Goal: Information Seeking & Learning: Learn about a topic

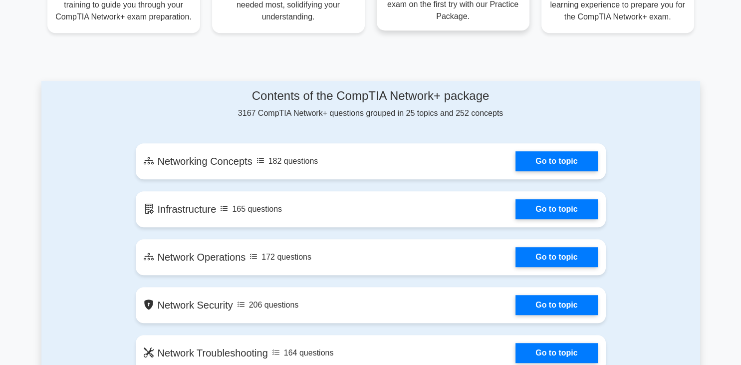
scroll to position [474, 0]
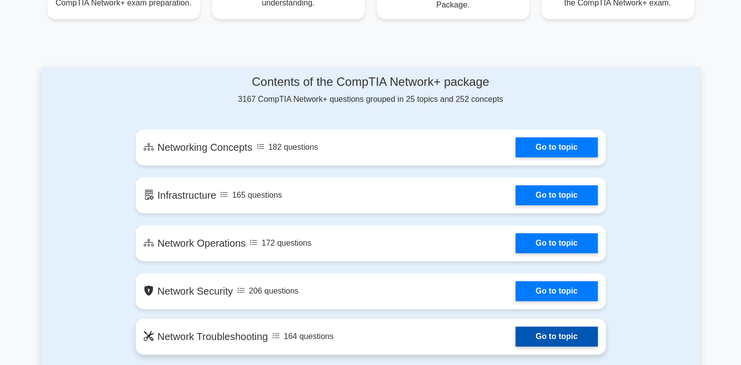
click at [565, 331] on link "Go to topic" at bounding box center [556, 336] width 82 height 20
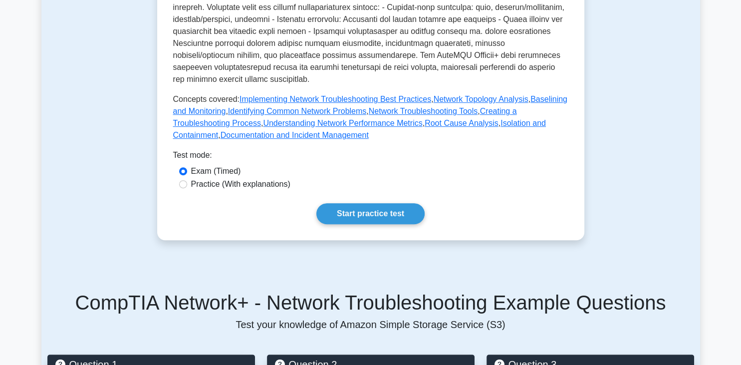
scroll to position [369, 0]
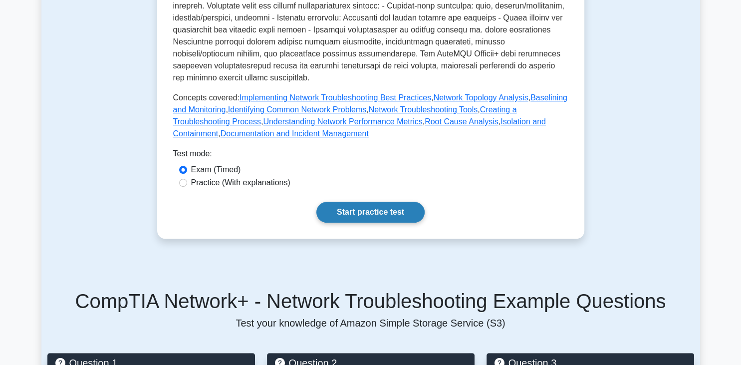
click at [392, 203] on link "Start practice test" at bounding box center [370, 212] width 108 height 21
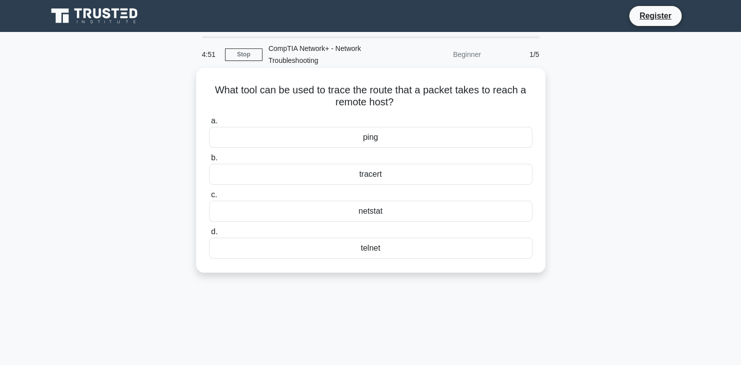
click at [460, 178] on div "tracert" at bounding box center [370, 174] width 323 height 21
click at [209, 161] on input "b. tracert" at bounding box center [209, 158] width 0 height 6
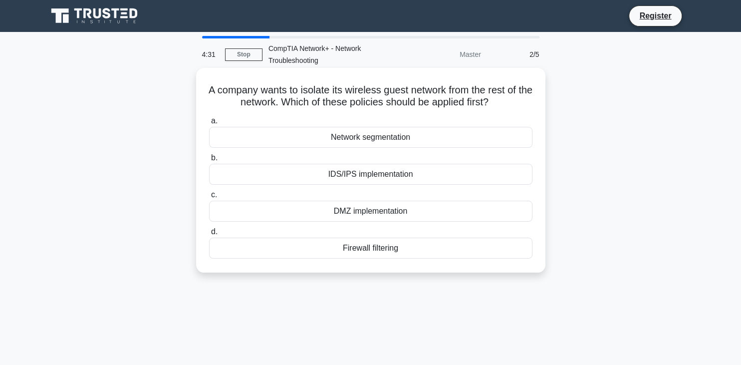
click at [372, 256] on div "Firewall filtering" at bounding box center [370, 247] width 323 height 21
click at [209, 235] on input "d. Firewall filtering" at bounding box center [209, 231] width 0 height 6
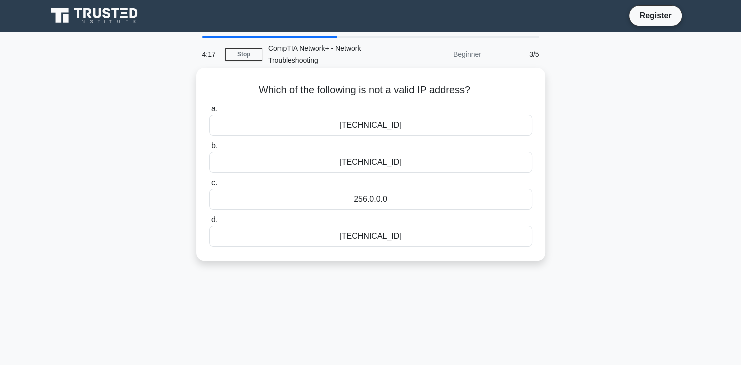
click at [442, 200] on div "256.0.0.0" at bounding box center [370, 199] width 323 height 21
click at [209, 186] on input "c. 256.0.0.0" at bounding box center [209, 183] width 0 height 6
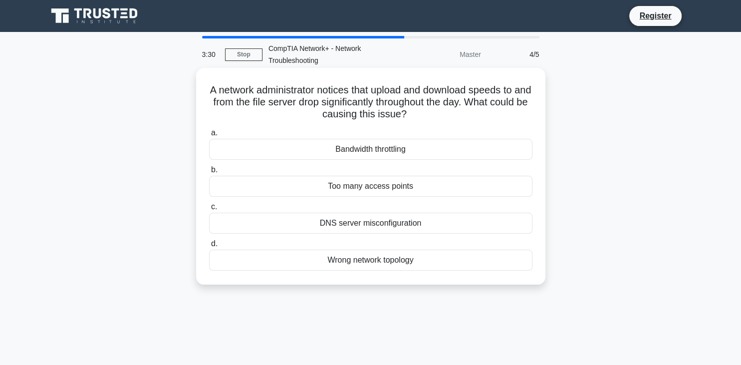
click at [450, 225] on div "DNS server misconfiguration" at bounding box center [370, 223] width 323 height 21
click at [209, 210] on input "c. DNS server misconfiguration" at bounding box center [209, 207] width 0 height 6
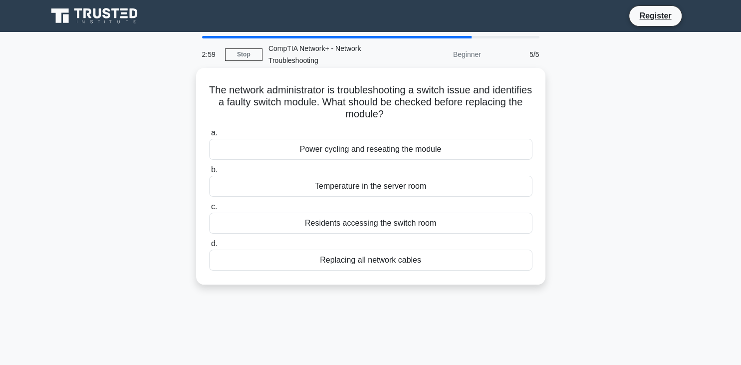
click at [356, 264] on div "Replacing all network cables" at bounding box center [370, 259] width 323 height 21
click at [209, 247] on input "d. Replacing all network cables" at bounding box center [209, 243] width 0 height 6
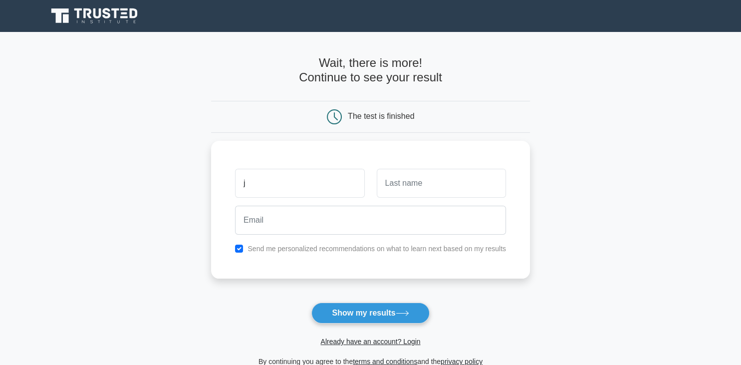
type input "j"
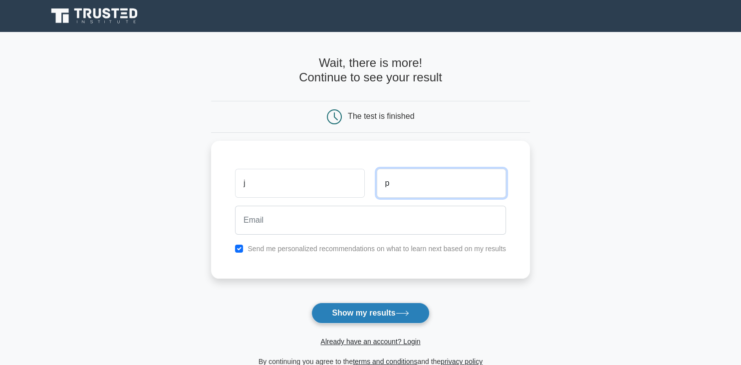
type input "p"
click at [348, 318] on button "Show my results" at bounding box center [370, 312] width 118 height 21
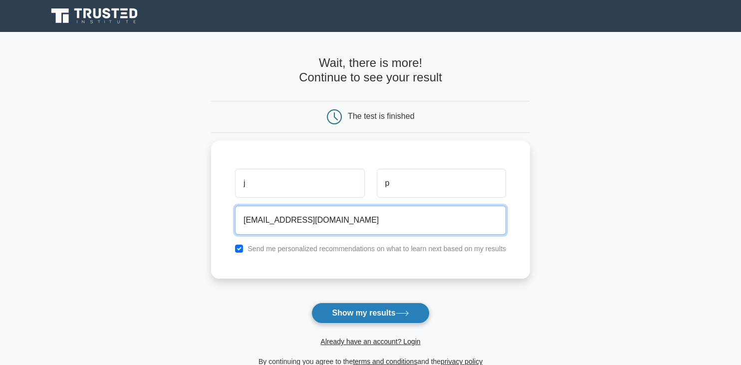
type input "jk@gmail.com"
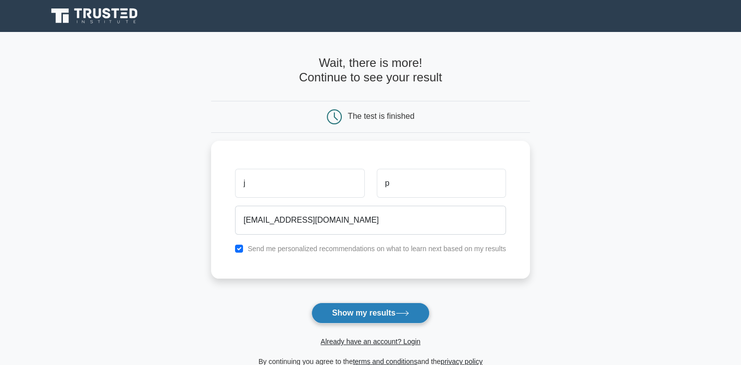
click at [366, 308] on button "Show my results" at bounding box center [370, 312] width 118 height 21
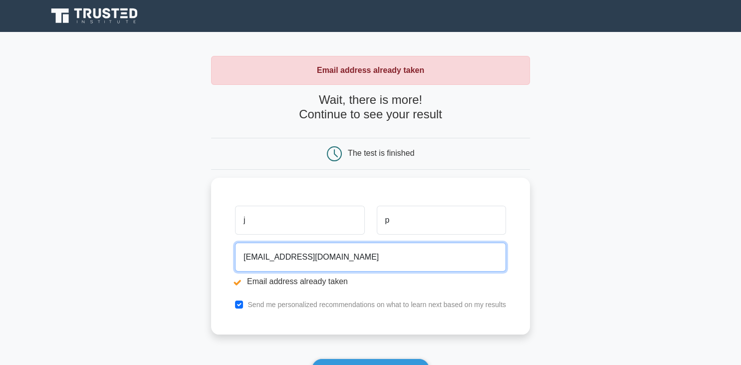
click at [235, 242] on input "jk@gmail.com" at bounding box center [370, 256] width 271 height 29
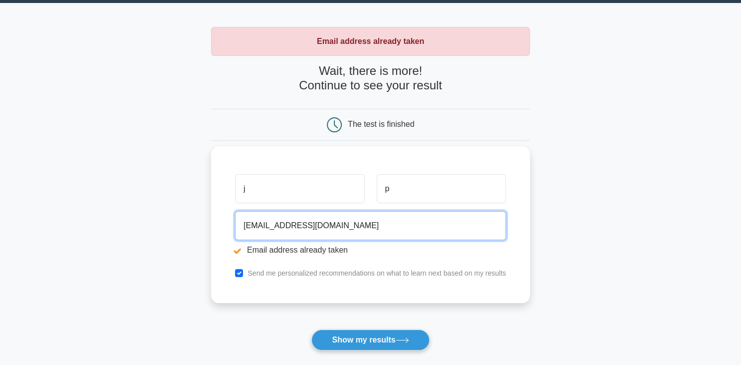
scroll to position [158, 0]
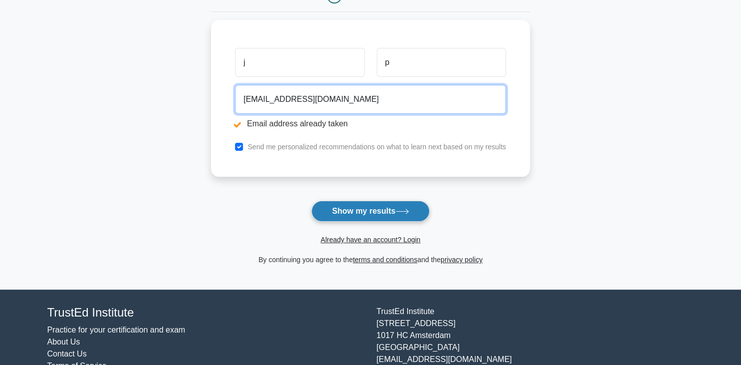
type input "philipjaison.s@gmail.com"
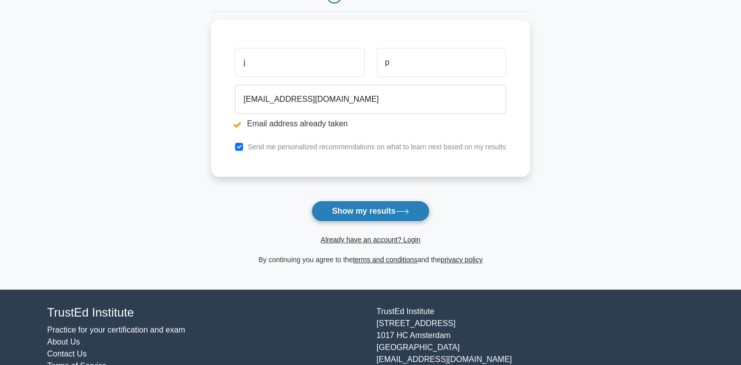
click at [399, 205] on button "Show my results" at bounding box center [370, 211] width 118 height 21
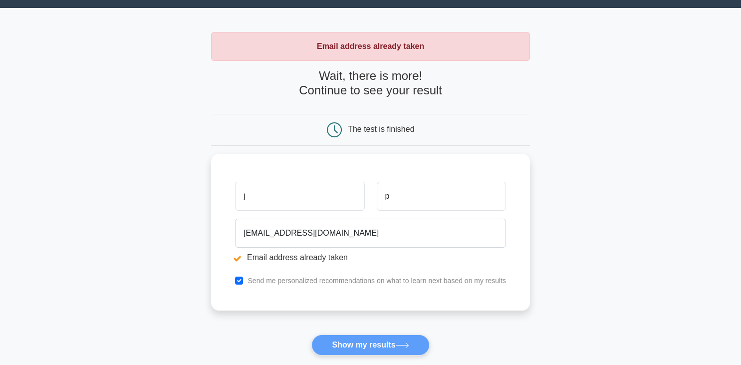
scroll to position [0, 0]
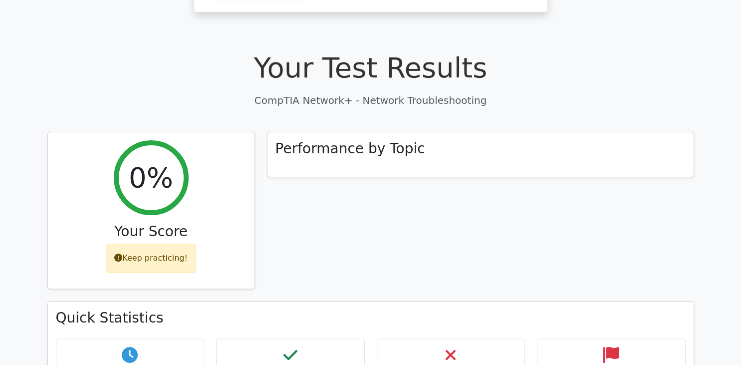
scroll to position [263, 0]
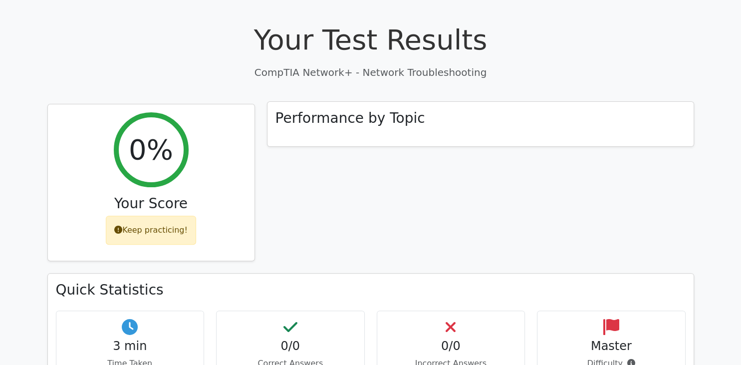
click at [388, 110] on h3 "Performance by Topic" at bounding box center [350, 118] width 150 height 17
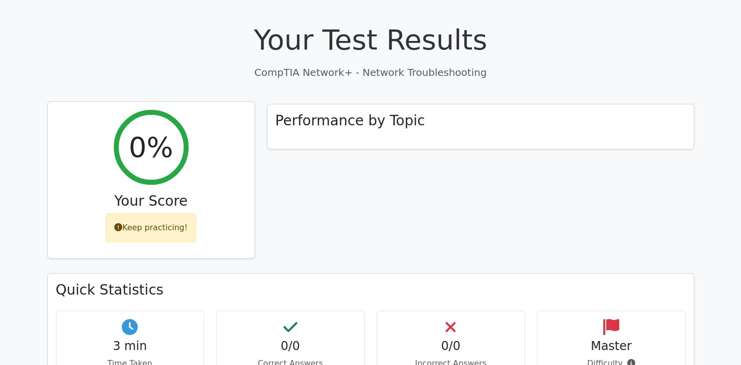
click at [122, 223] on icon at bounding box center [118, 227] width 8 height 8
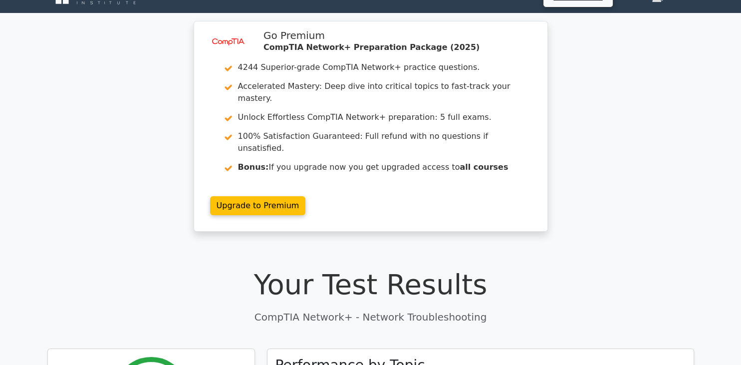
scroll to position [0, 0]
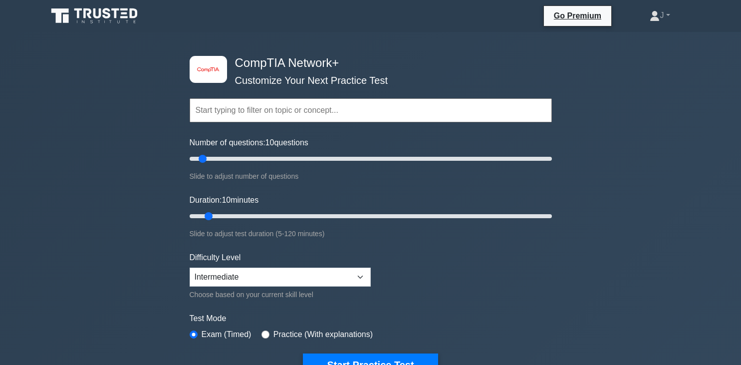
scroll to position [474, 0]
